Goal: Information Seeking & Learning: Learn about a topic

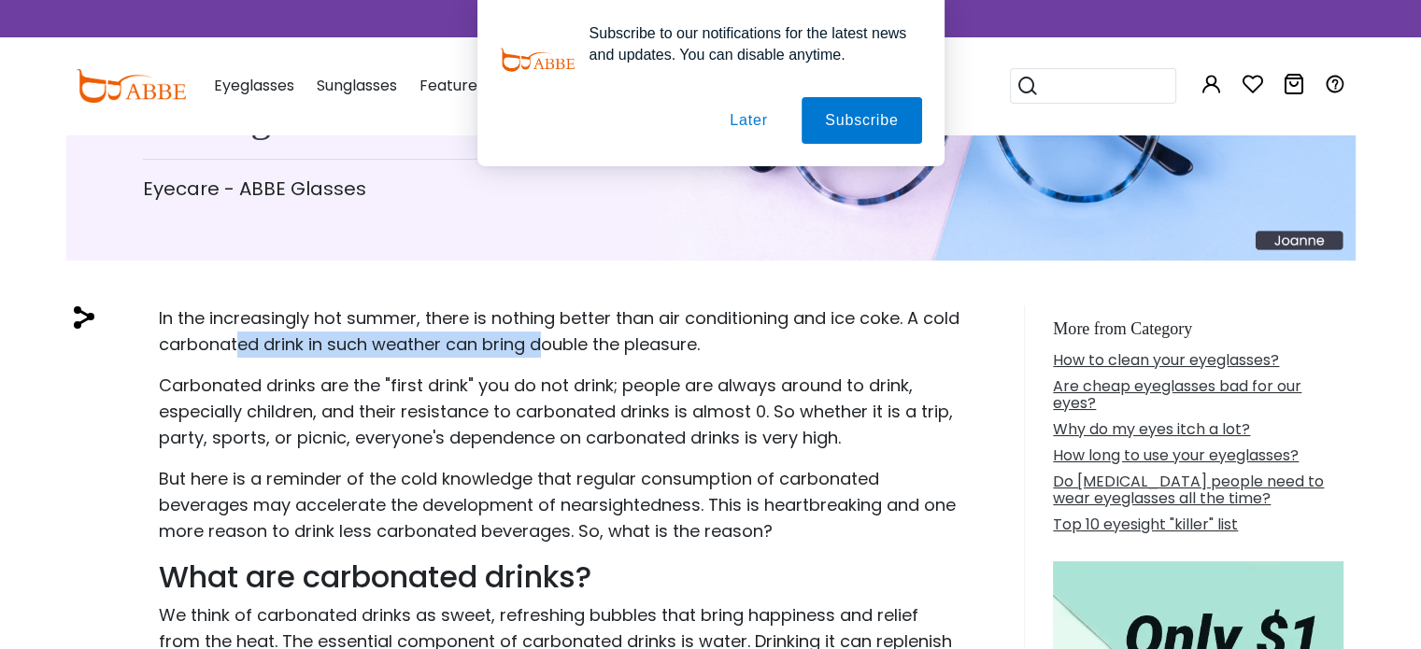
drag, startPoint x: 280, startPoint y: 341, endPoint x: 582, endPoint y: 348, distance: 301.8
click at [582, 348] on p "In the increasingly hot summer, there is nothing better than air conditioning a…" at bounding box center [560, 331] width 802 height 52
click at [622, 348] on p "In the increasingly hot summer, there is nothing better than air conditioning a…" at bounding box center [560, 331] width 802 height 52
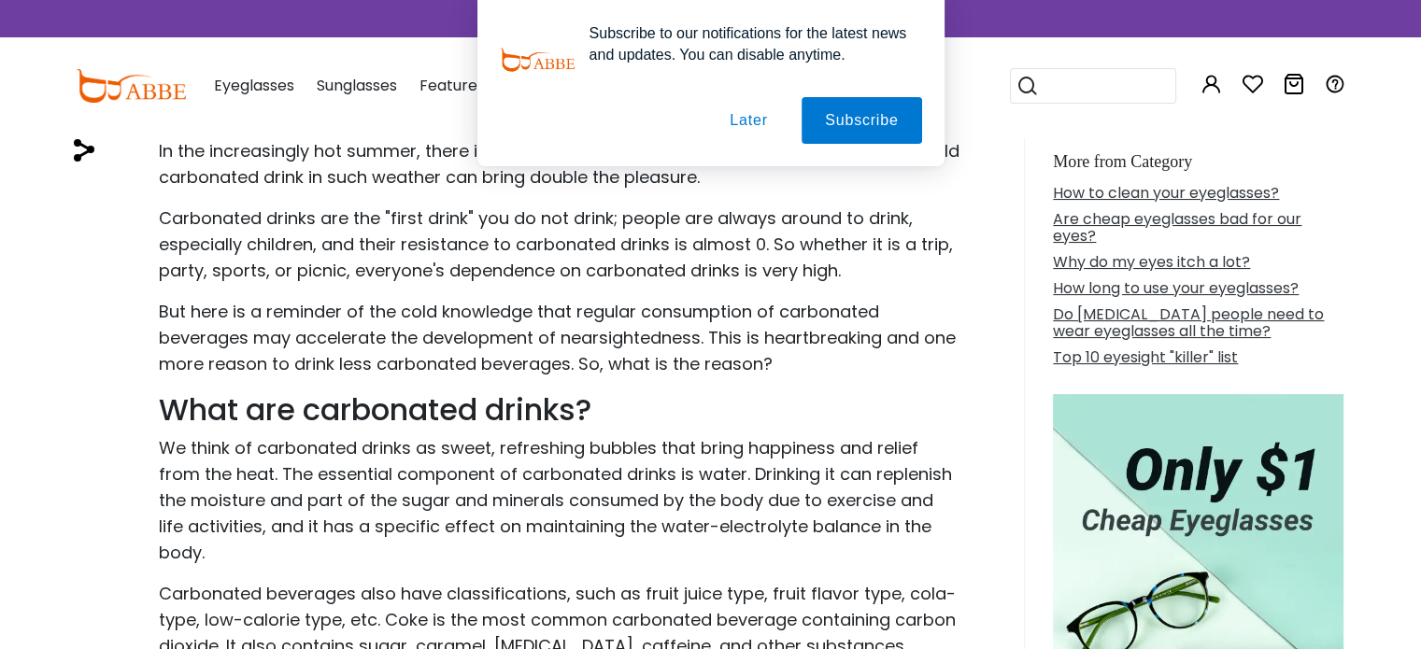
scroll to position [374, 0]
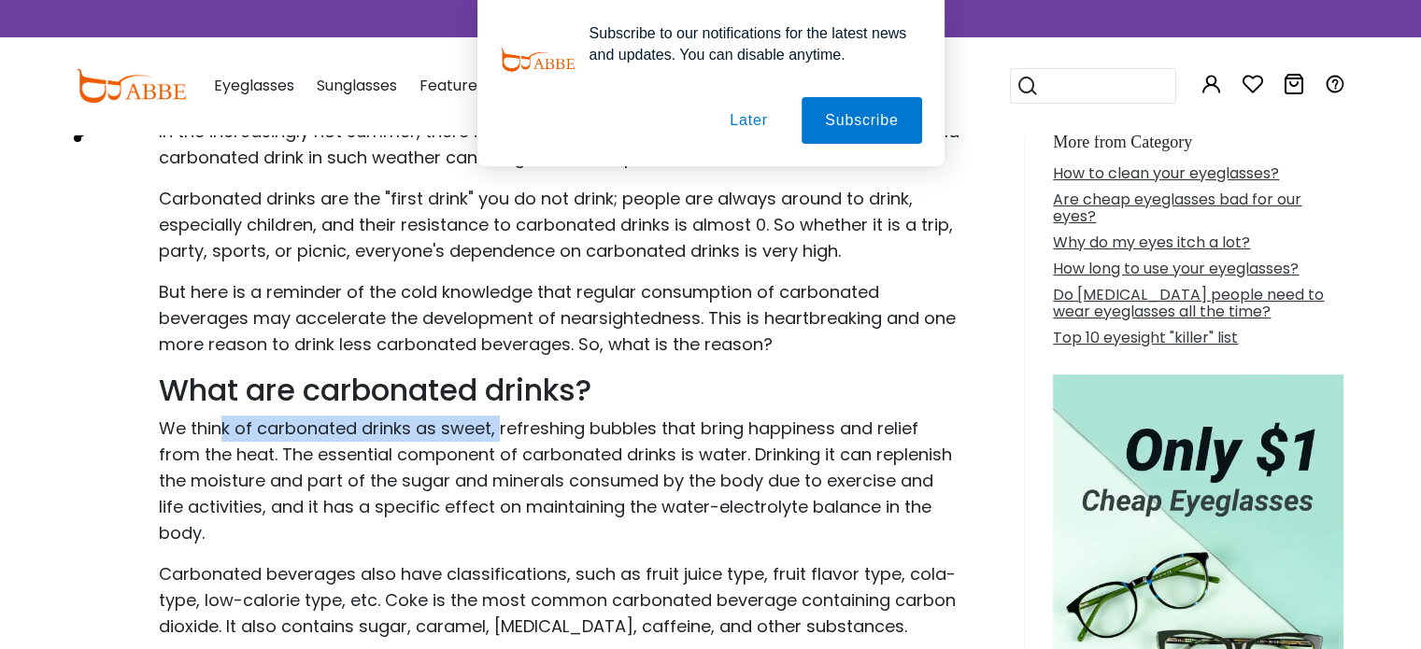
drag, startPoint x: 217, startPoint y: 429, endPoint x: 495, endPoint y: 440, distance: 278.6
click at [495, 440] on p "We think of carbonated drinks as sweet, refreshing bubbles that bring happiness…" at bounding box center [560, 481] width 802 height 131
click at [555, 439] on p "We think of carbonated drinks as sweet, refreshing bubbles that bring happiness…" at bounding box center [560, 481] width 802 height 131
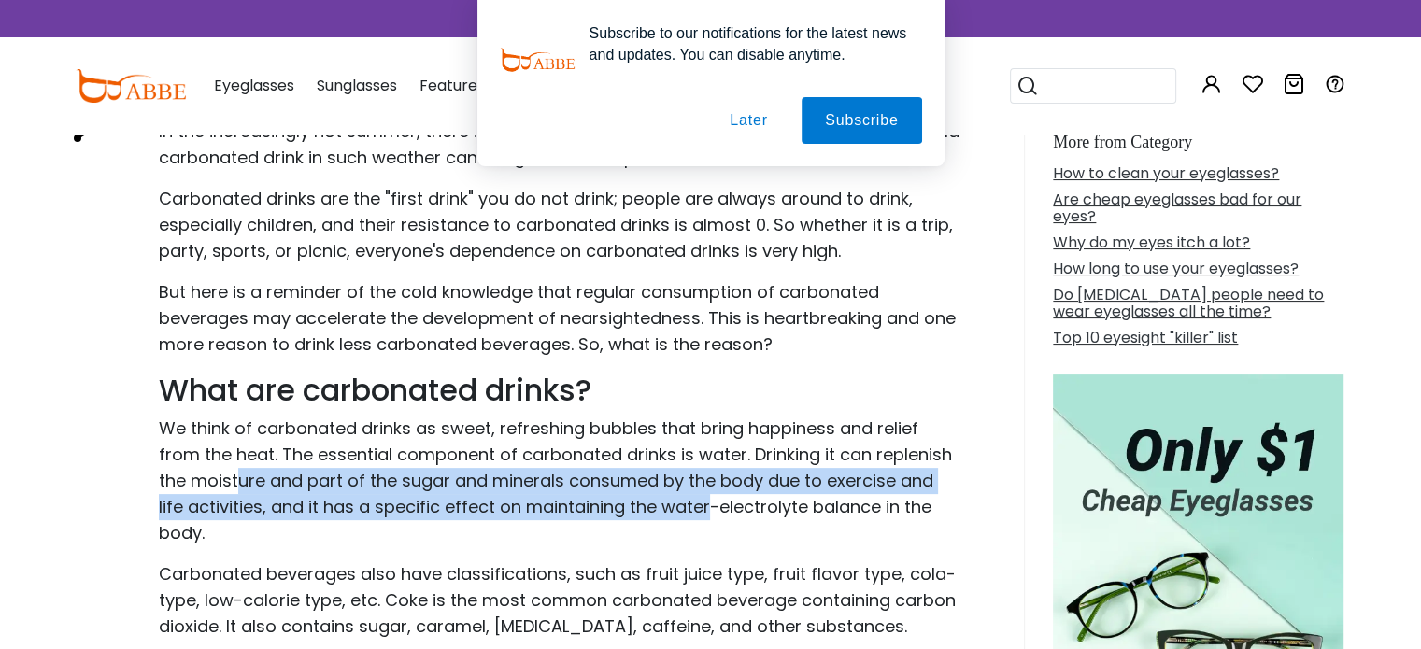
drag, startPoint x: 280, startPoint y: 482, endPoint x: 705, endPoint y: 506, distance: 425.8
click at [705, 506] on p "We think of carbonated drinks as sweet, refreshing bubbles that bring happiness…" at bounding box center [560, 481] width 802 height 131
click at [587, 489] on p "We think of carbonated drinks as sweet, refreshing bubbles that bring happiness…" at bounding box center [560, 481] width 802 height 131
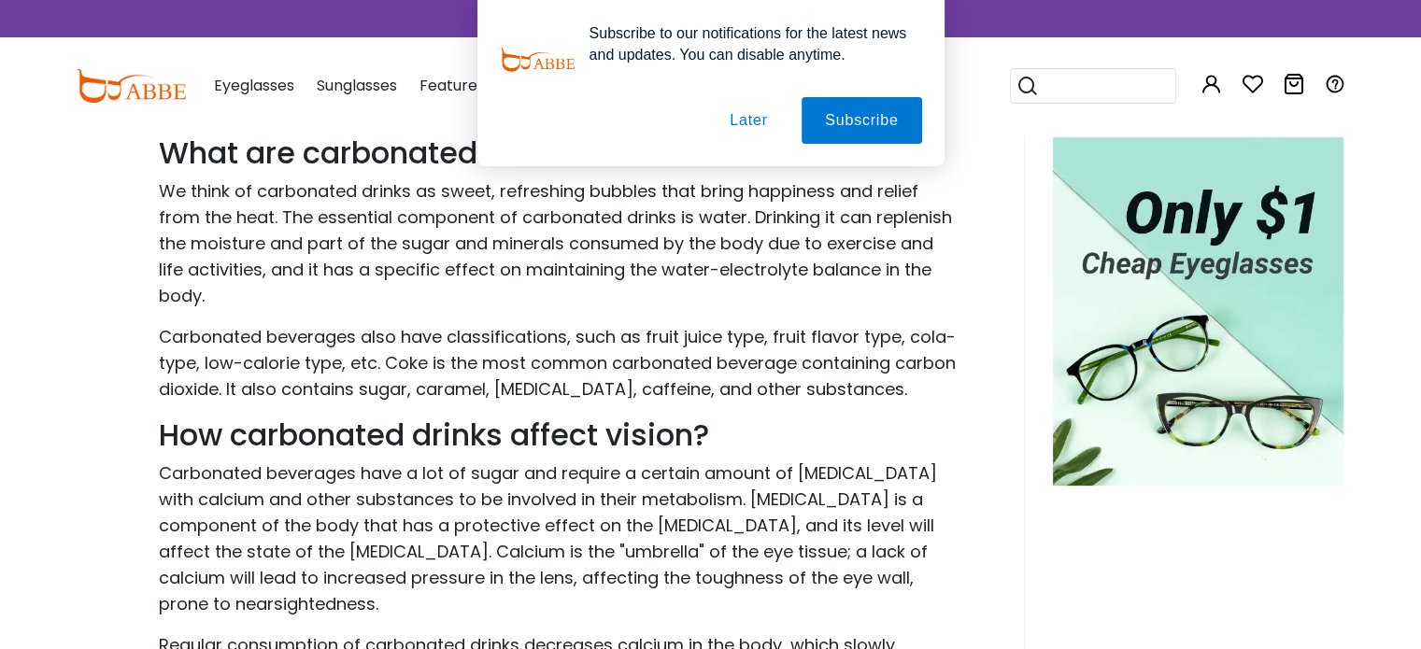
scroll to position [654, 0]
